Goal: Navigation & Orientation: Find specific page/section

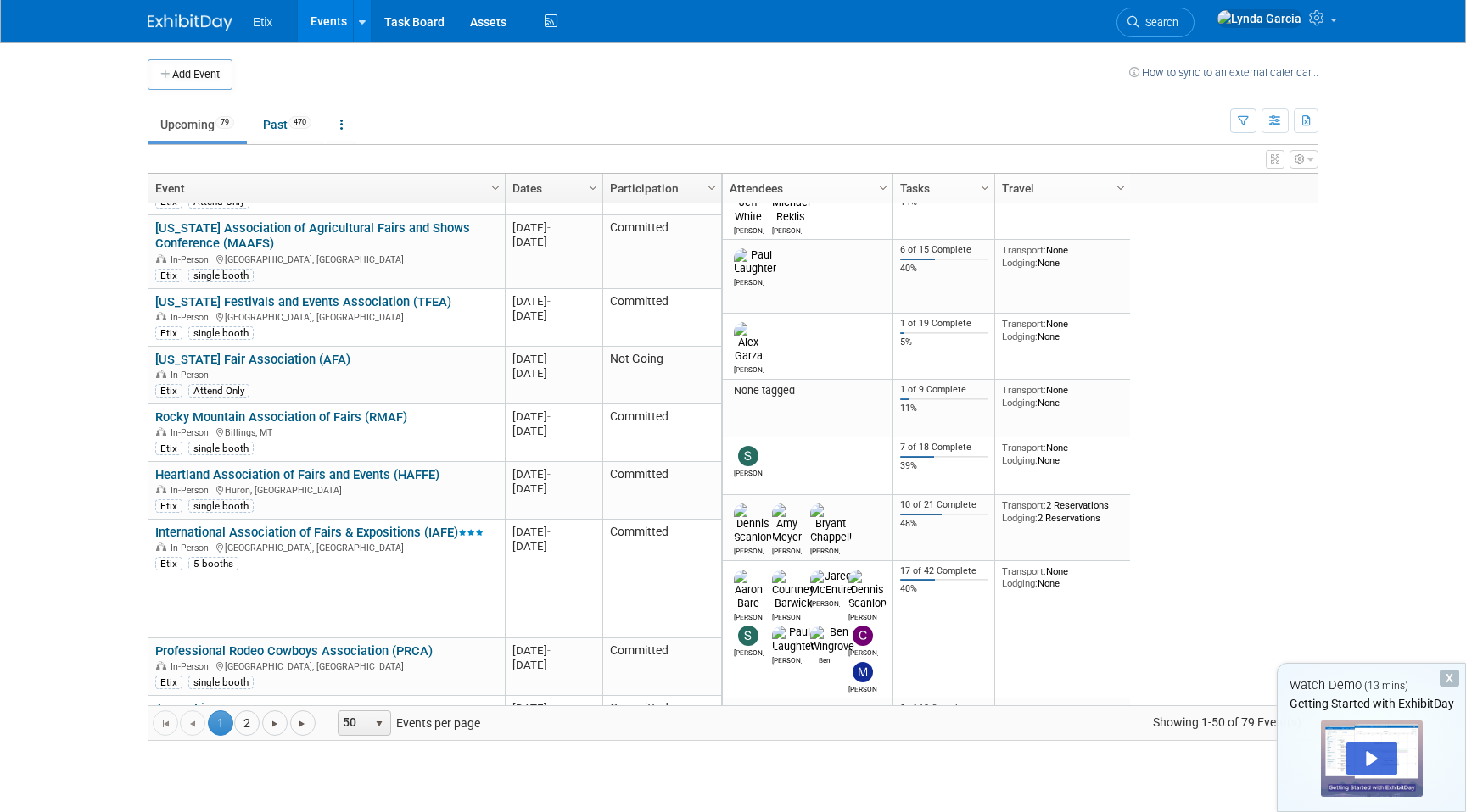
scroll to position [397, 0]
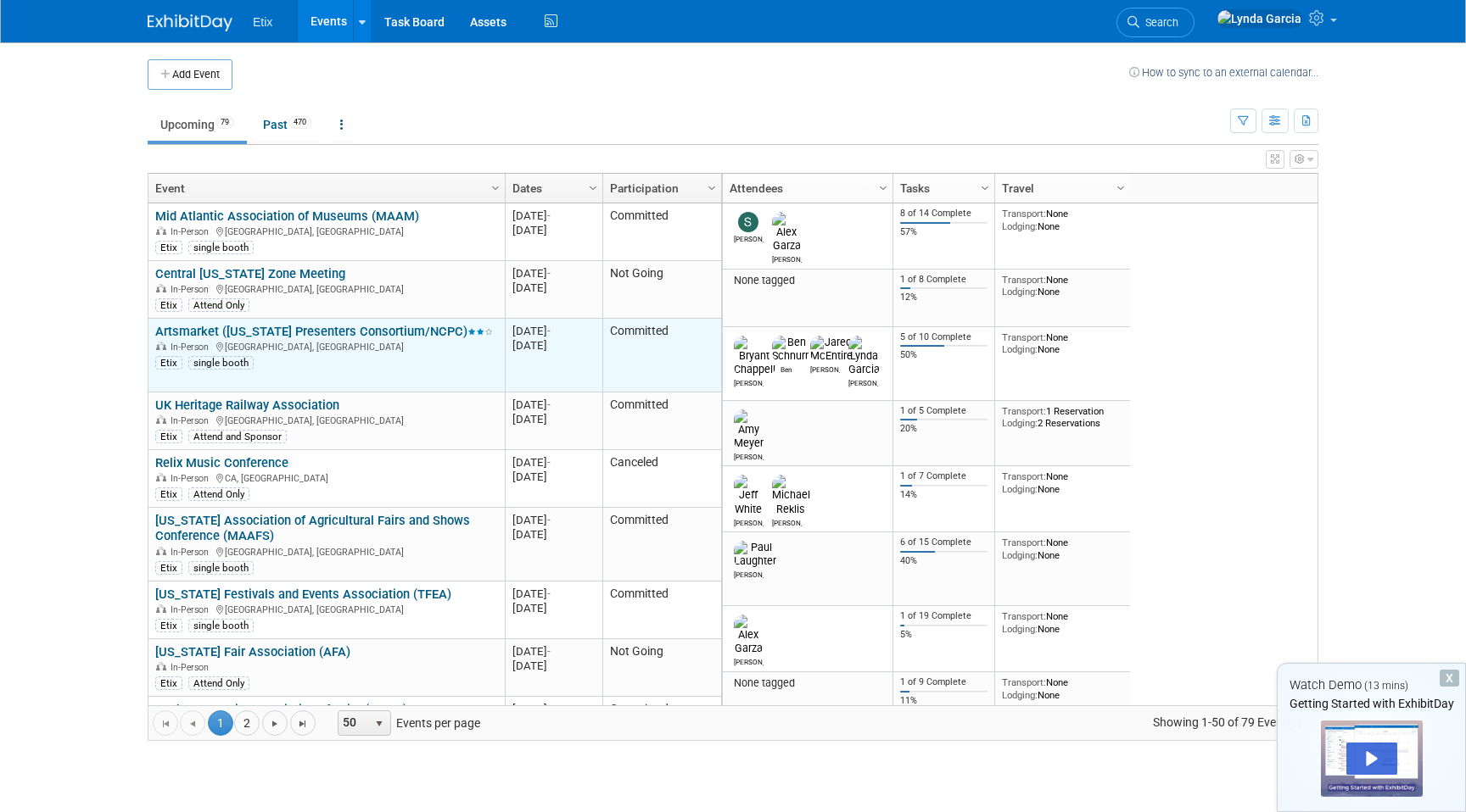
click at [288, 328] on link "Artsmarket ([US_STATE] Presenters Consortium/NCPC)" at bounding box center [324, 331] width 338 height 15
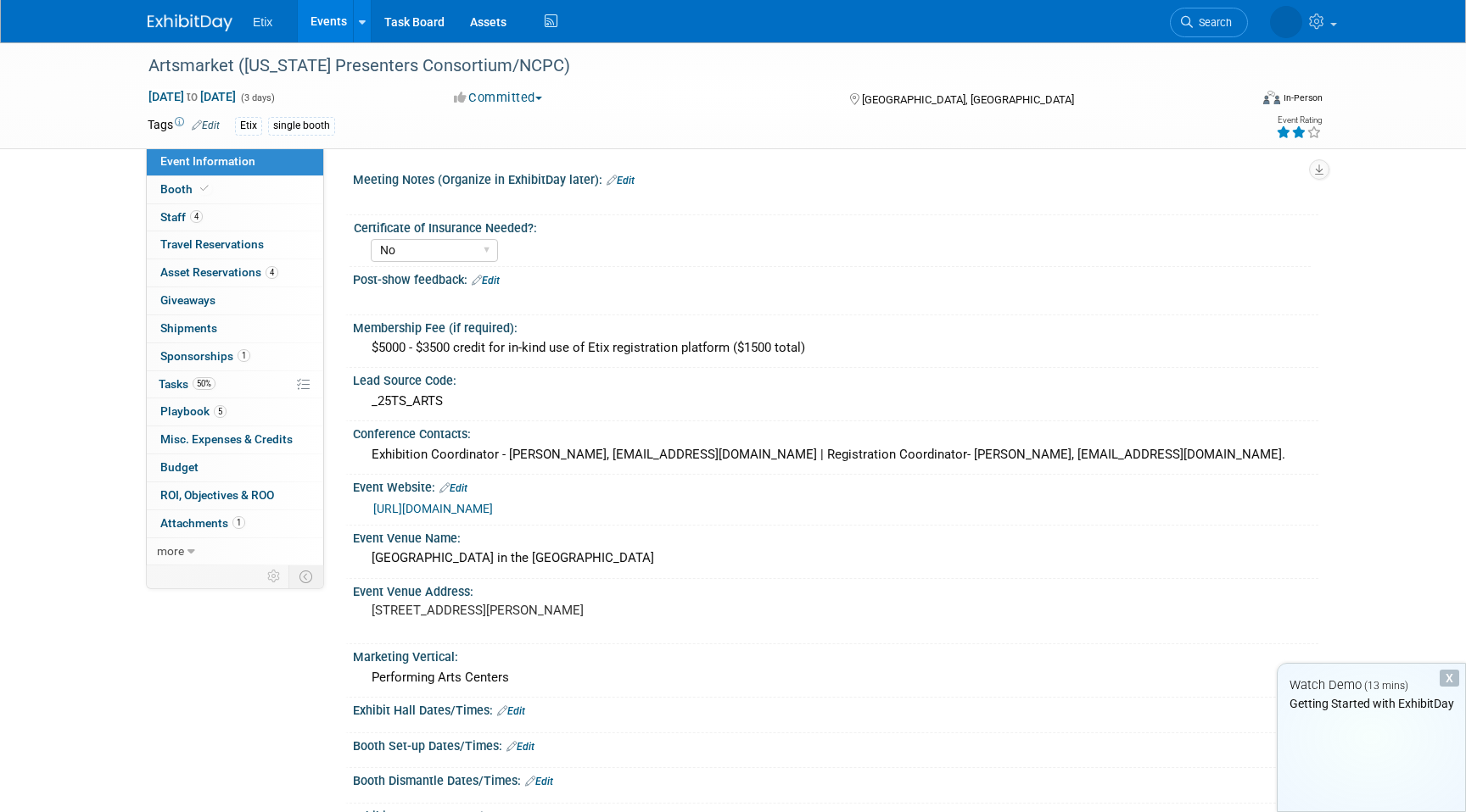
select select "No"
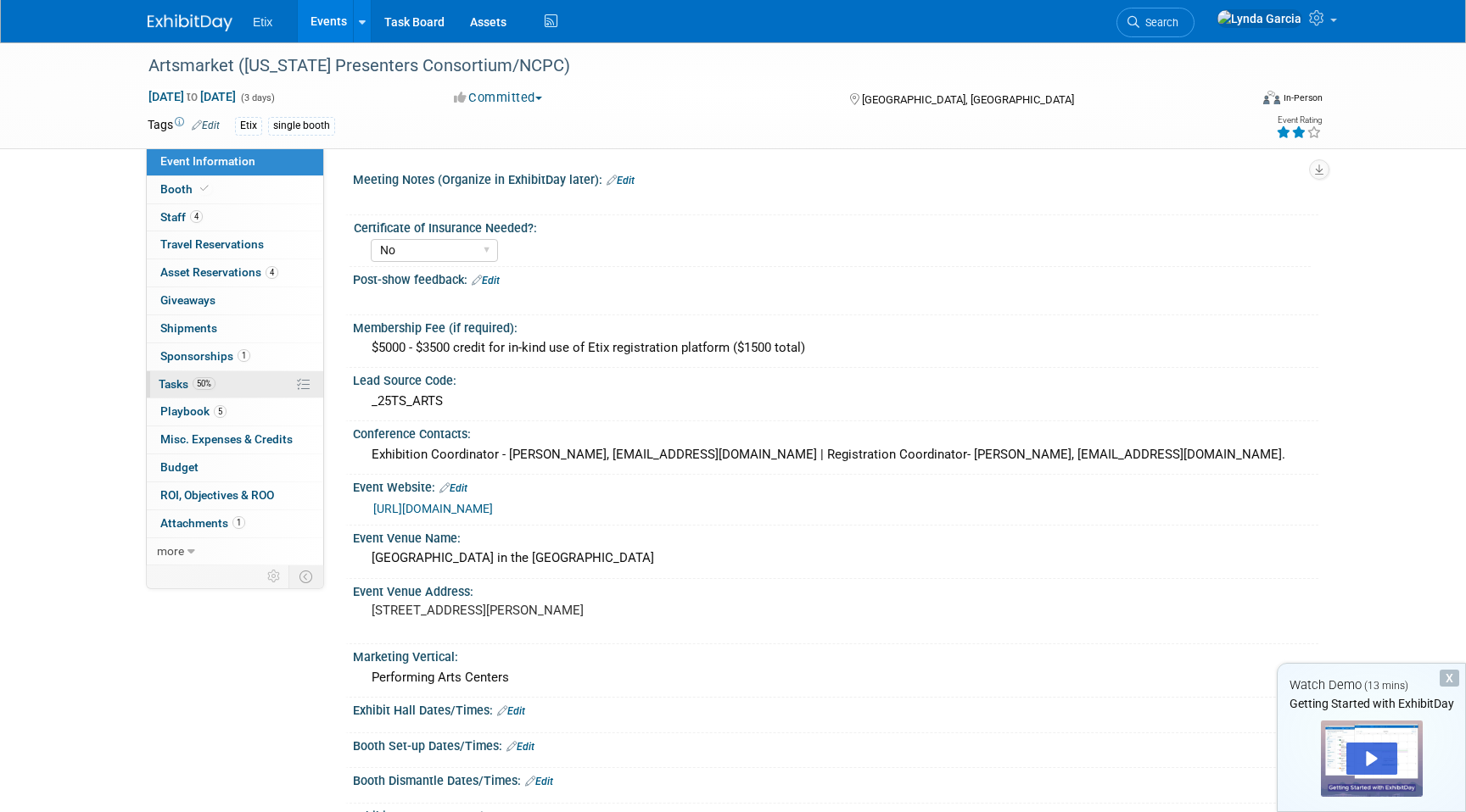
click at [176, 379] on span "Tasks 50%" at bounding box center [187, 384] width 56 height 13
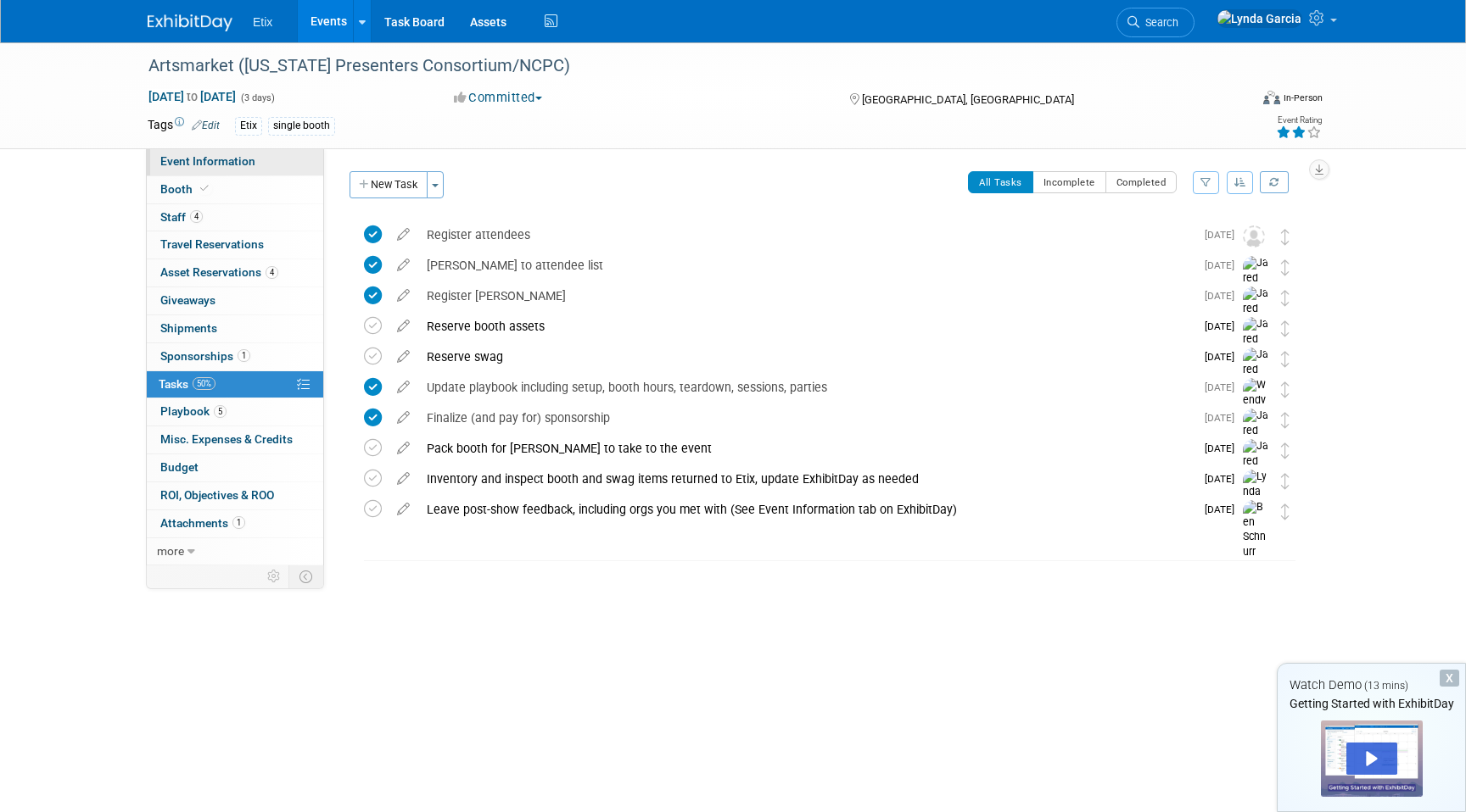
click at [250, 162] on span "Event Information" at bounding box center [208, 160] width 95 height 13
select select "No"
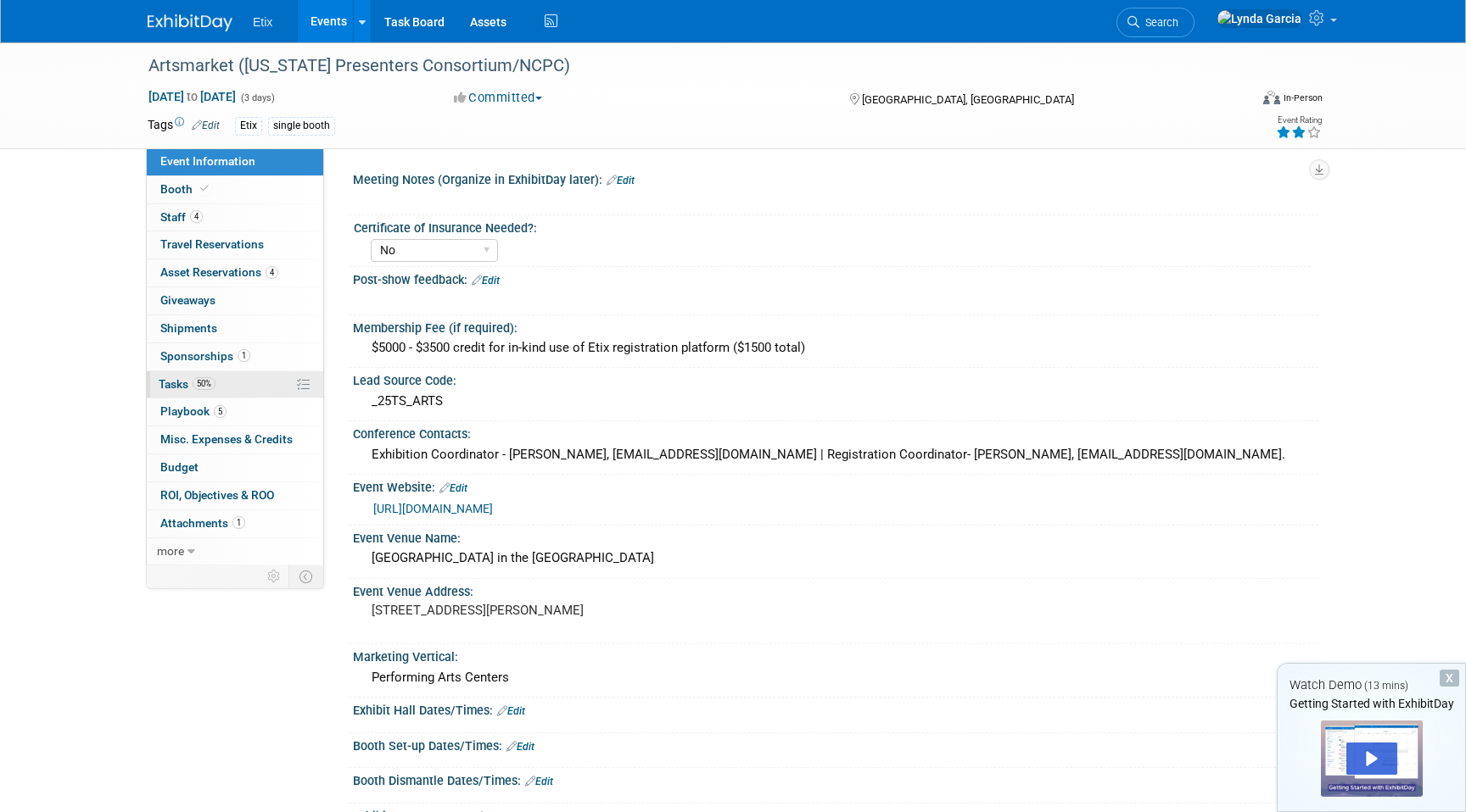
click at [182, 389] on span "Tasks 50%" at bounding box center [187, 384] width 56 height 13
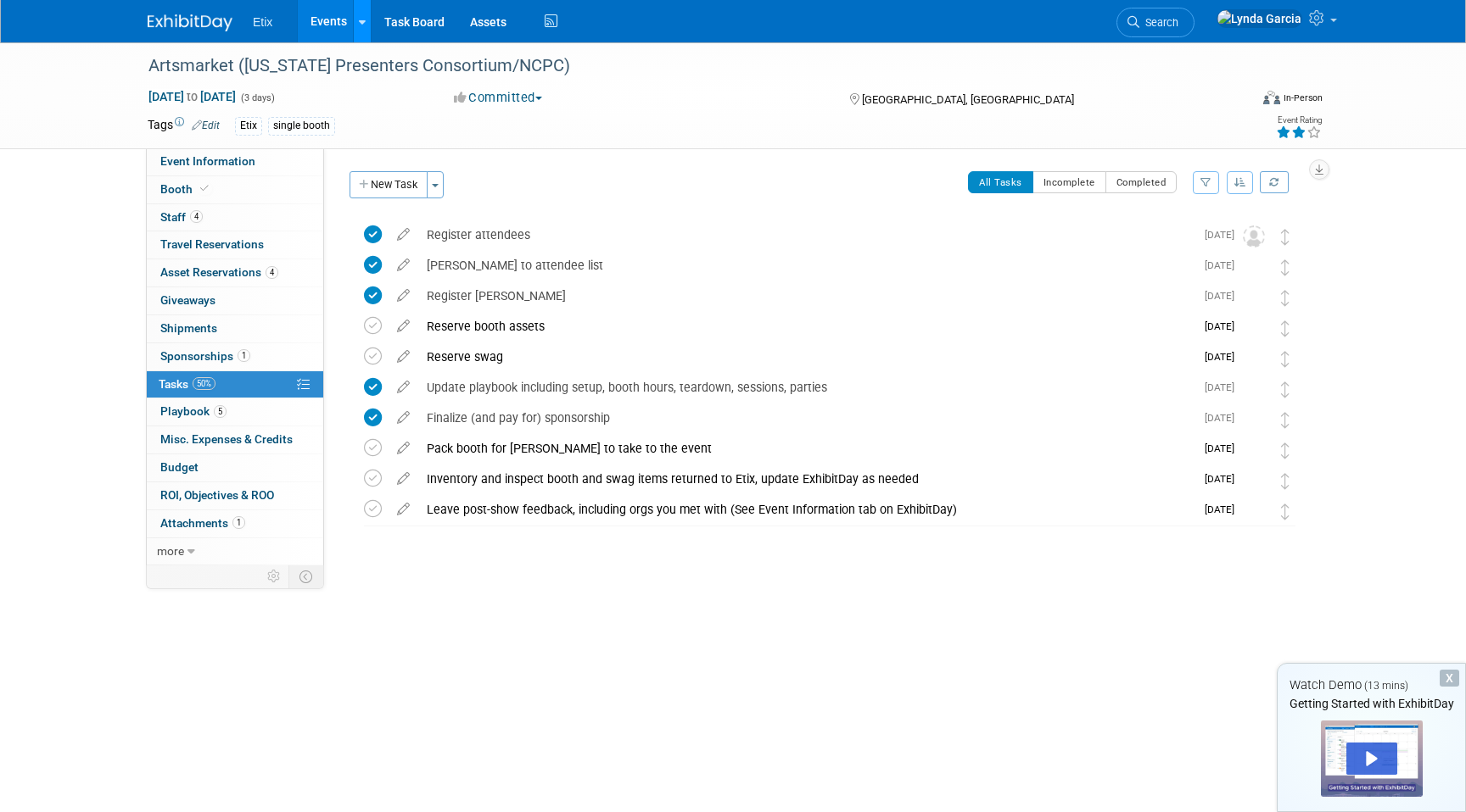
click at [364, 30] on link at bounding box center [362, 21] width 18 height 42
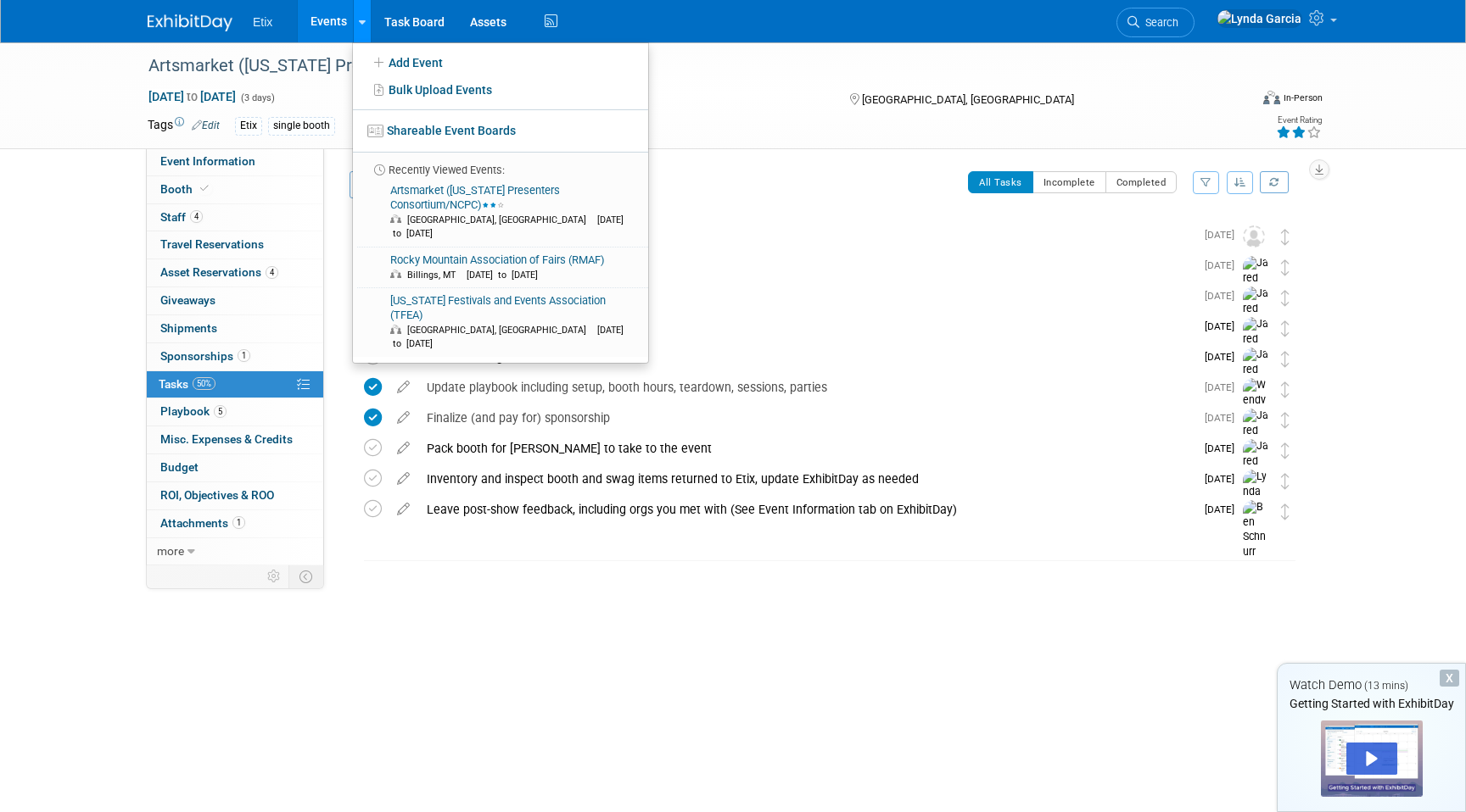
click at [364, 30] on link at bounding box center [362, 21] width 18 height 42
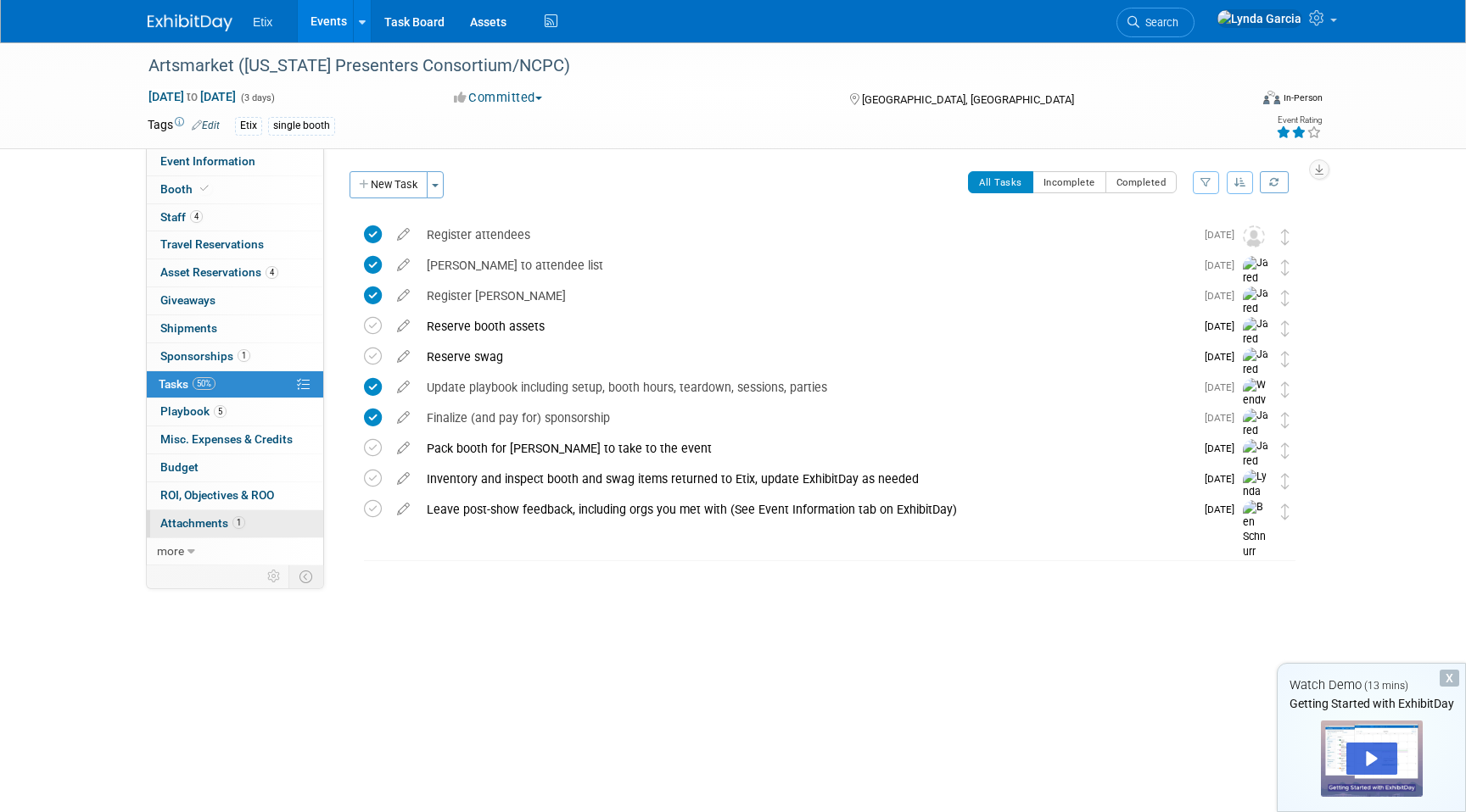
click at [216, 529] on span "Attachments 1" at bounding box center [203, 523] width 85 height 13
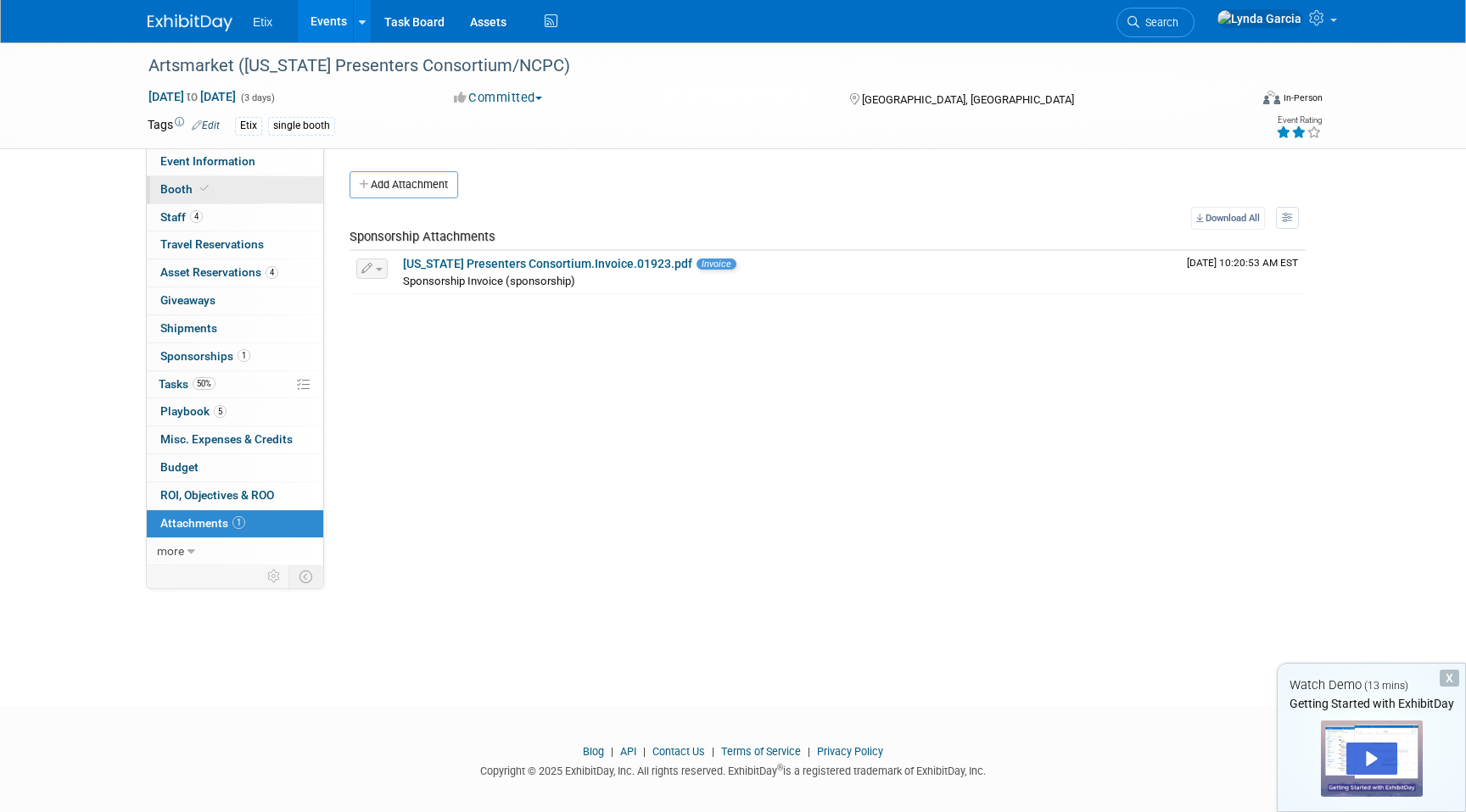
click at [241, 189] on link "Booth" at bounding box center [235, 190] width 176 height 27
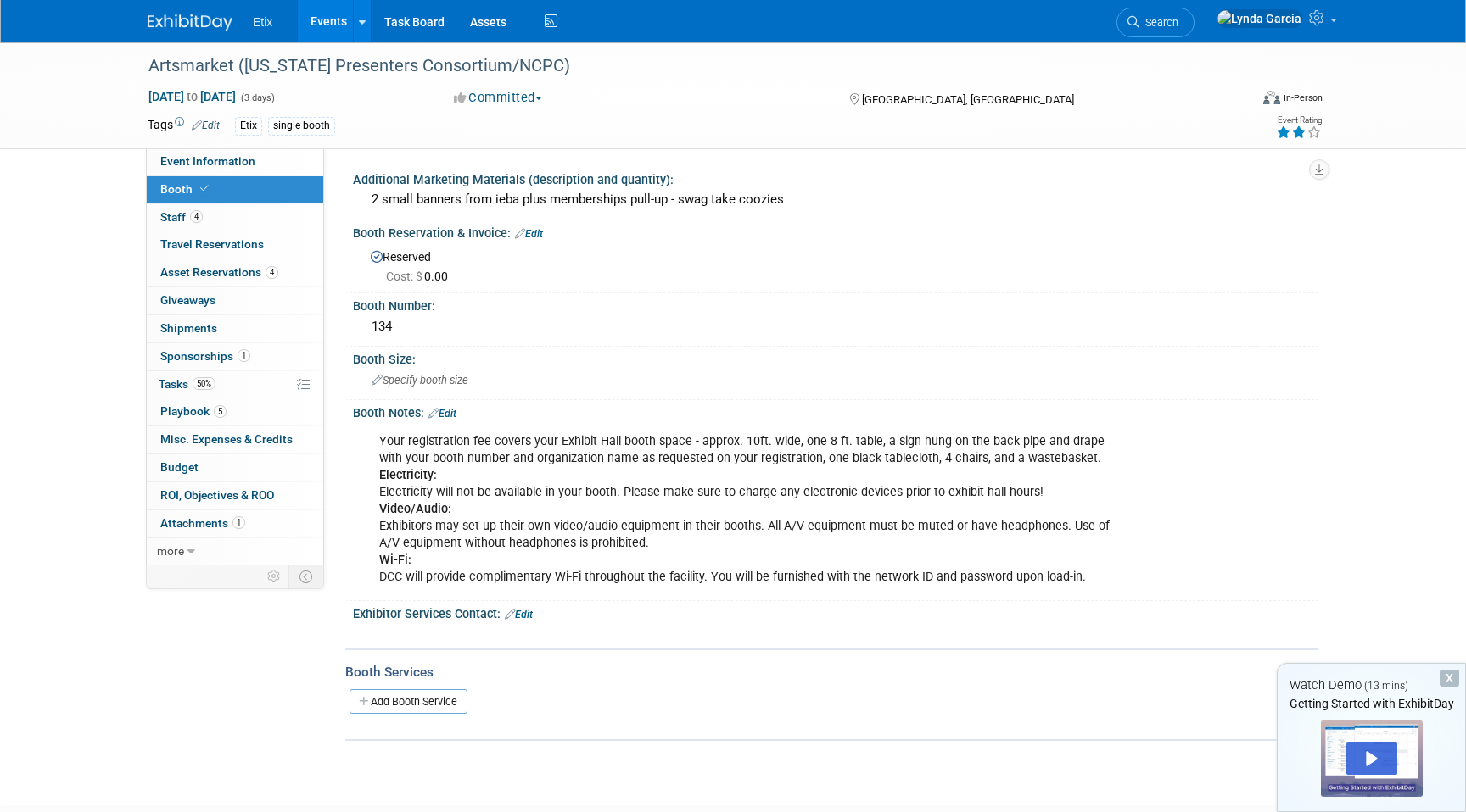
click at [321, 19] on link "Events" at bounding box center [329, 21] width 62 height 42
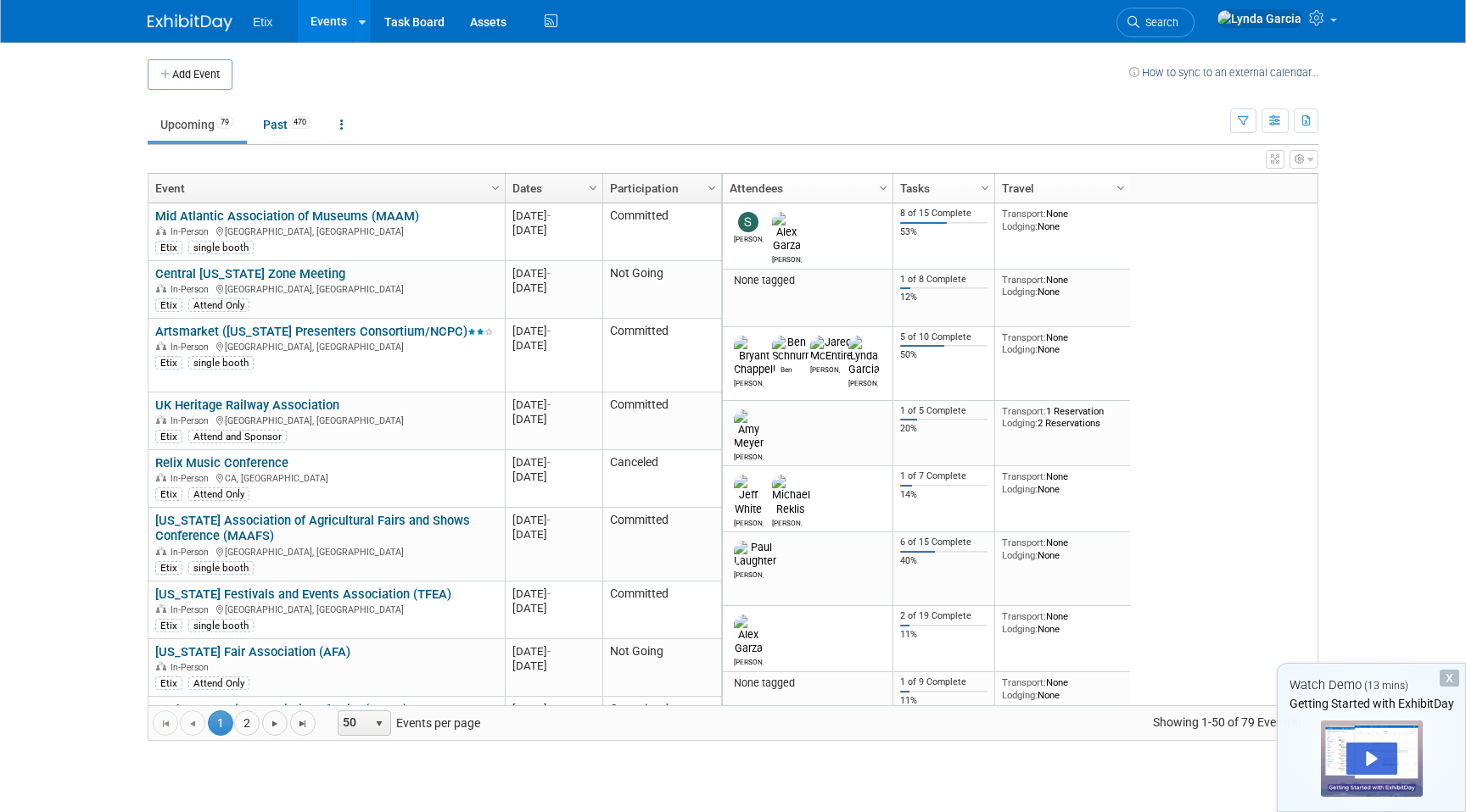
click at [1450, 674] on div "X" at bounding box center [1449, 678] width 19 height 17
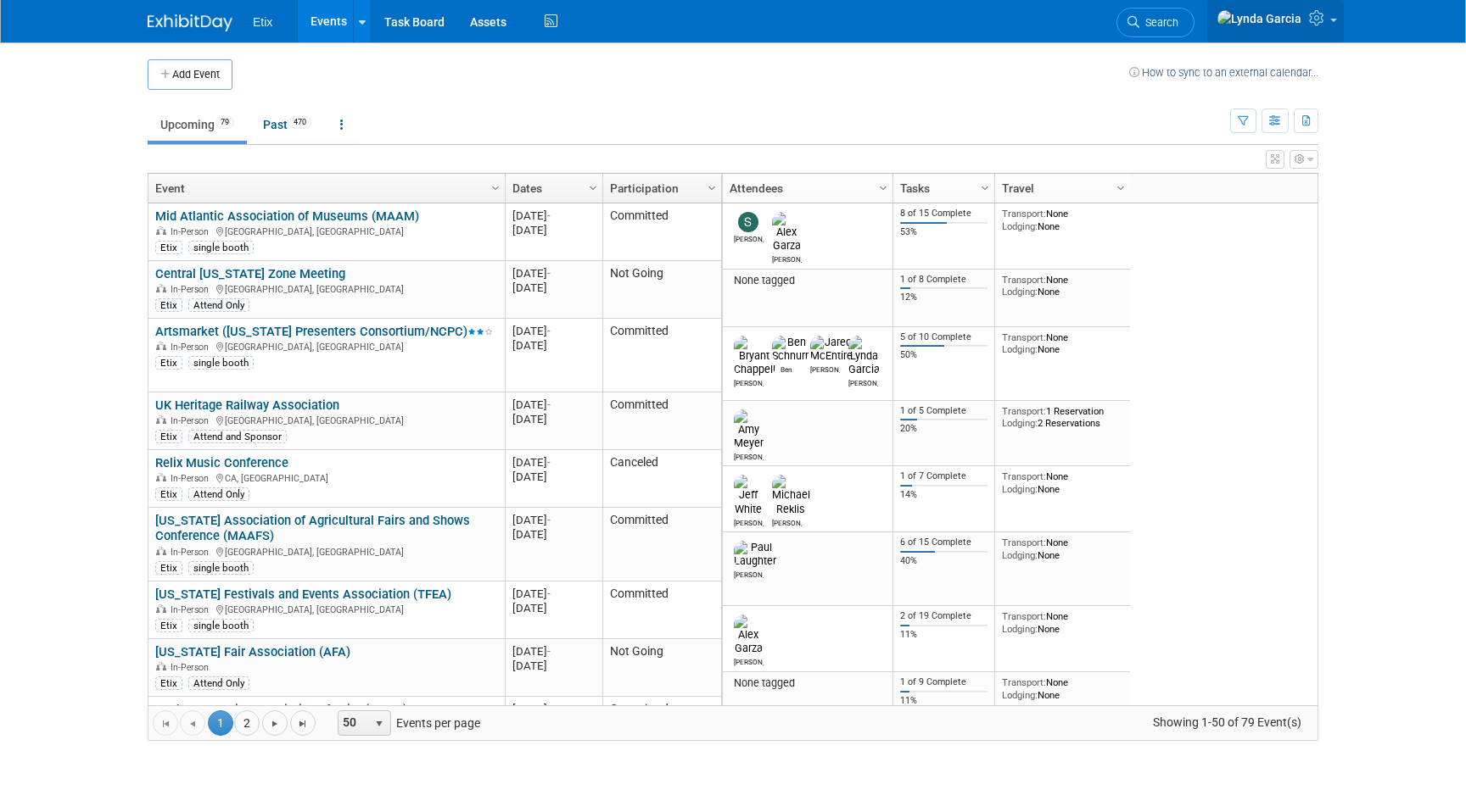
click at [1294, 17] on img at bounding box center [1259, 19] width 86 height 19
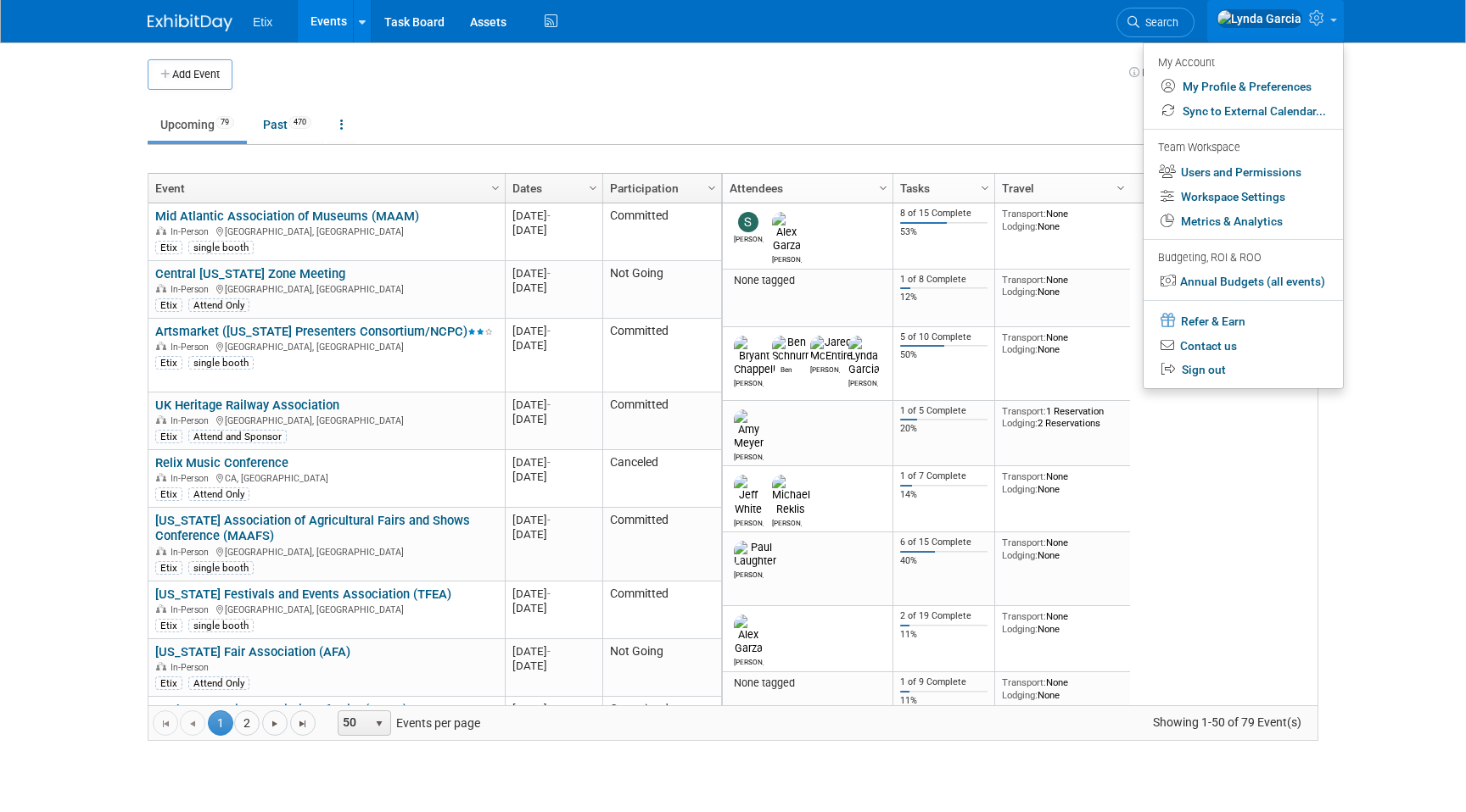
click at [1364, 29] on div "Etix Events Add Event Bulk Upload Events Shareable Event Boards Recently Viewed…" at bounding box center [733, 21] width 1466 height 43
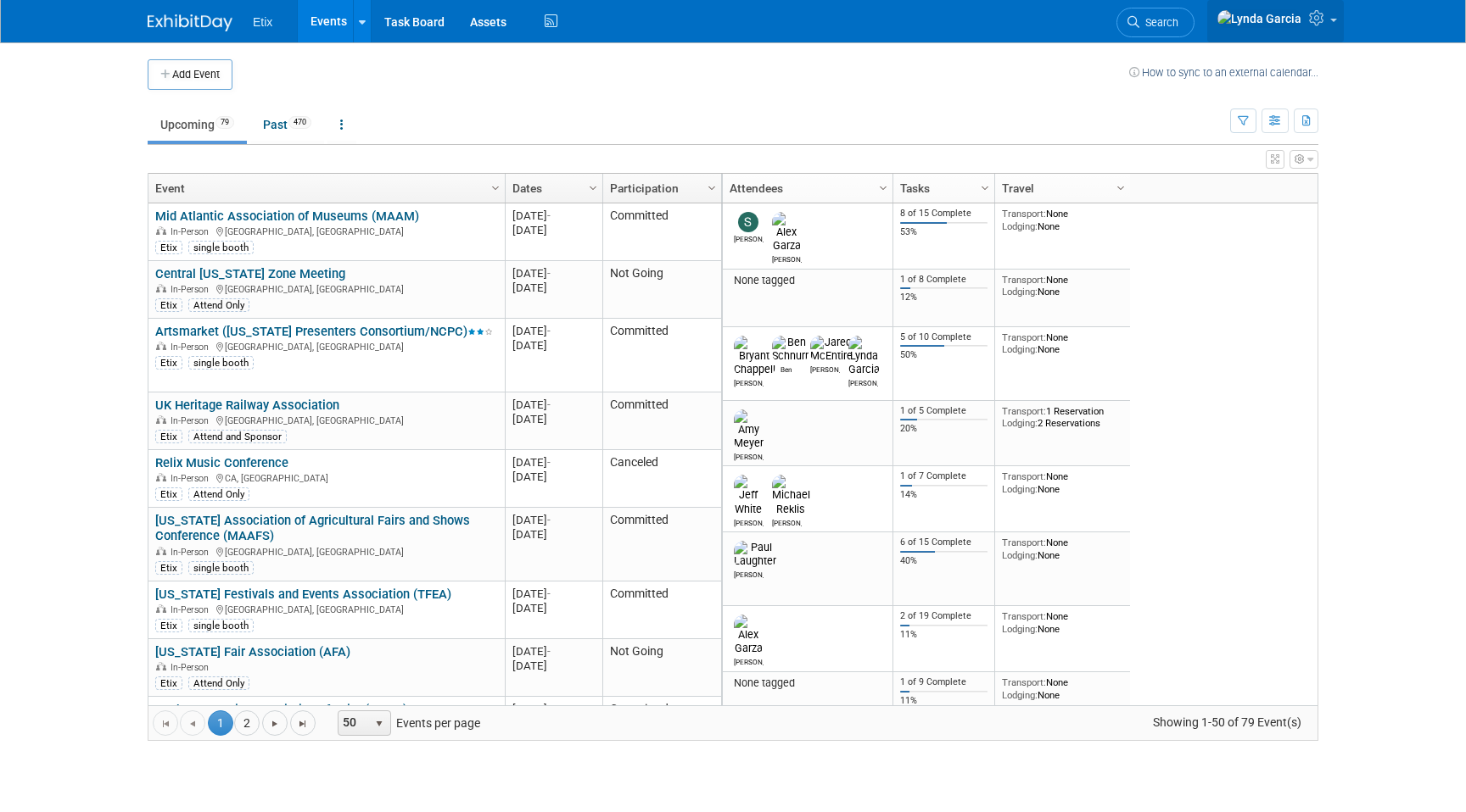
click at [1278, 28] on img at bounding box center [1259, 19] width 86 height 19
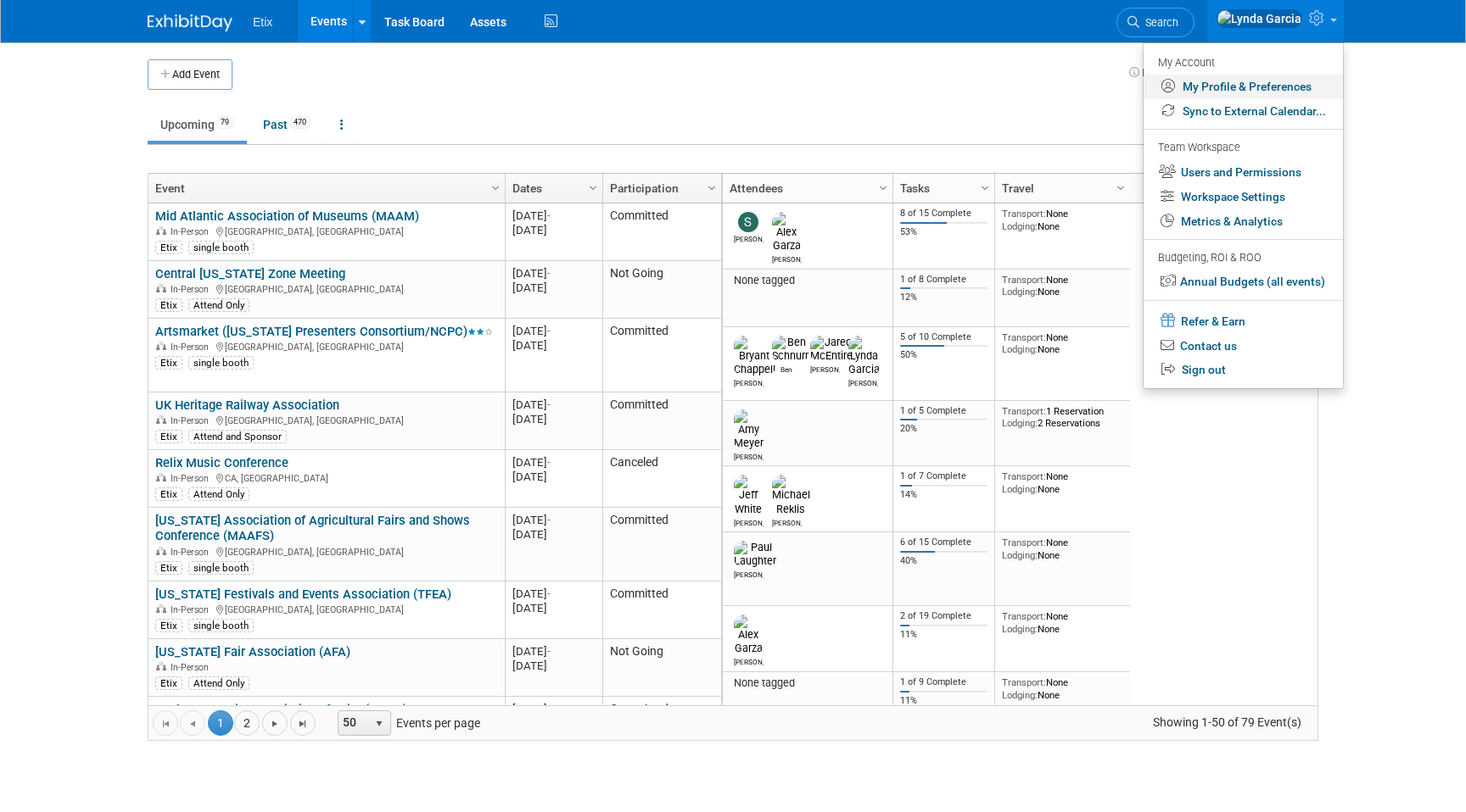
click at [1223, 88] on link "My Profile & Preferences" at bounding box center [1243, 87] width 199 height 25
